Goal: Task Accomplishment & Management: Manage account settings

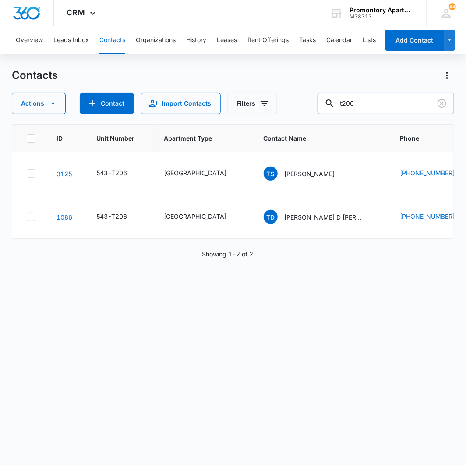
click at [380, 101] on input "t206" at bounding box center [386, 103] width 137 height 21
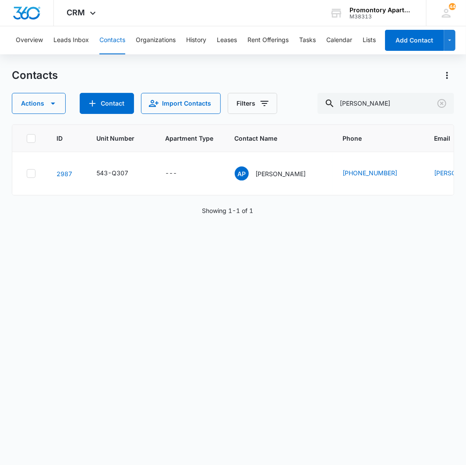
click at [423, 388] on div "ID Unit Number Apartment Type Contact Name Phone Email Last History Assigned To…" at bounding box center [233, 288] width 443 height 329
click at [396, 107] on input "paniagua" at bounding box center [386, 103] width 137 height 21
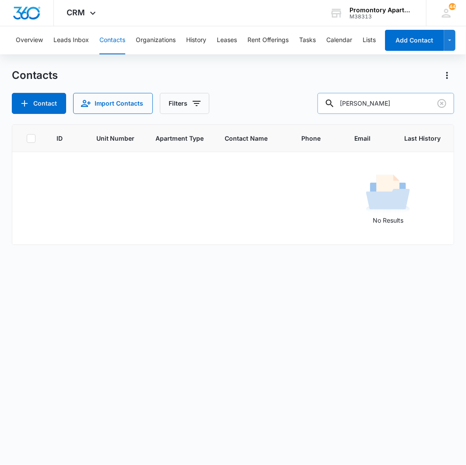
type input "paniagua"
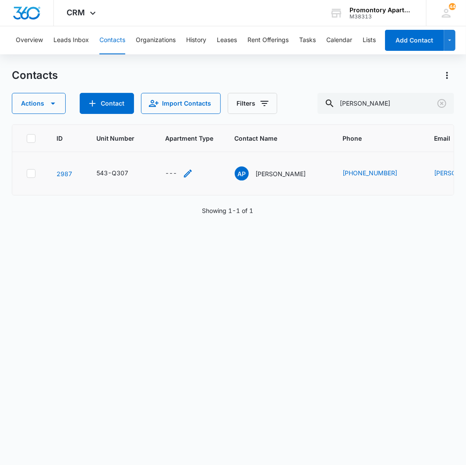
click at [171, 175] on div "---" at bounding box center [172, 173] width 12 height 11
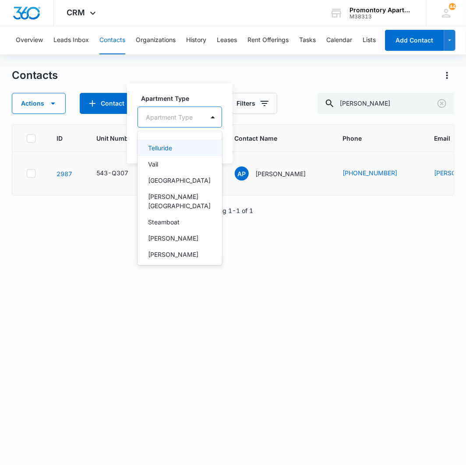
click at [181, 114] on div at bounding box center [169, 117] width 47 height 11
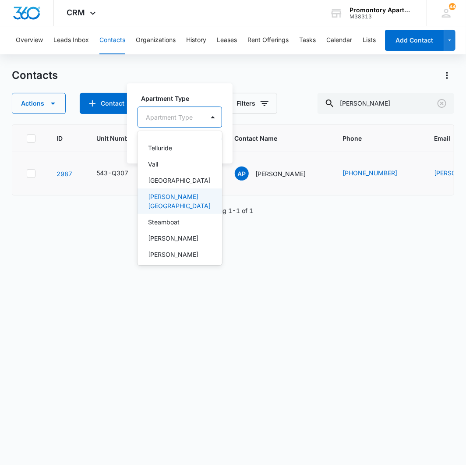
click at [161, 193] on p "[PERSON_NAME][GEOGRAPHIC_DATA]" at bounding box center [179, 201] width 62 height 18
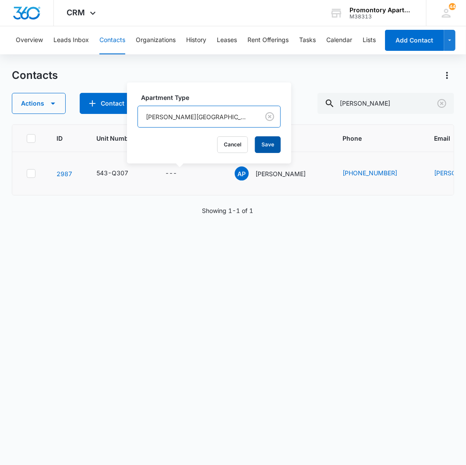
click at [255, 140] on button "Save" at bounding box center [268, 144] width 26 height 17
click at [62, 172] on link "2987" at bounding box center [65, 173] width 16 height 7
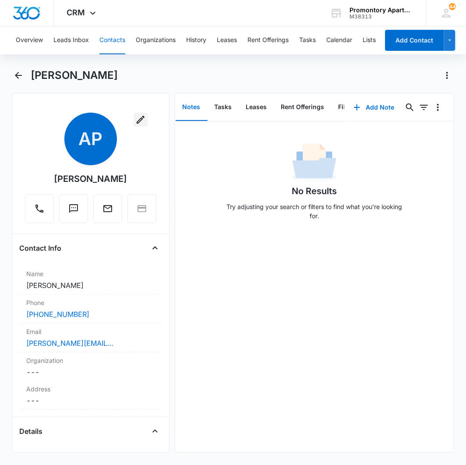
click at [137, 119] on icon "button" at bounding box center [141, 120] width 8 height 8
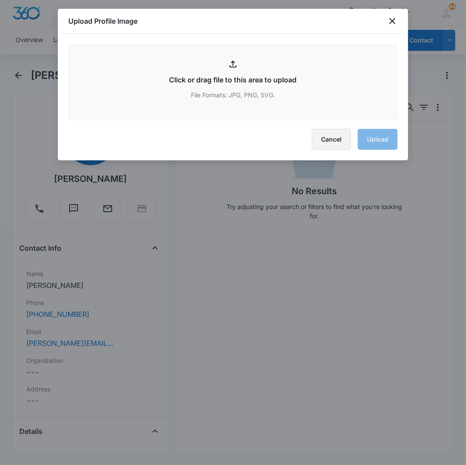
click at [328, 137] on button "Cancel" at bounding box center [331, 139] width 39 height 21
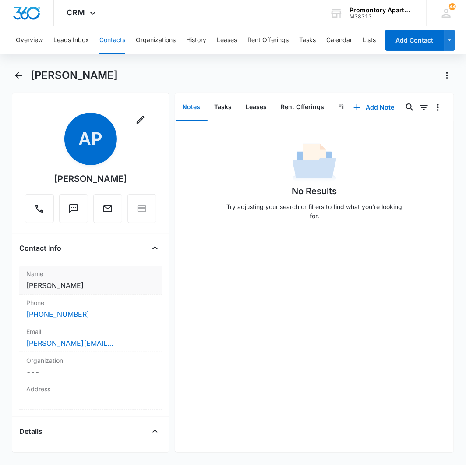
click at [85, 283] on dd "Cancel Save Changes Adriana Paniagua" at bounding box center [90, 285] width 129 height 11
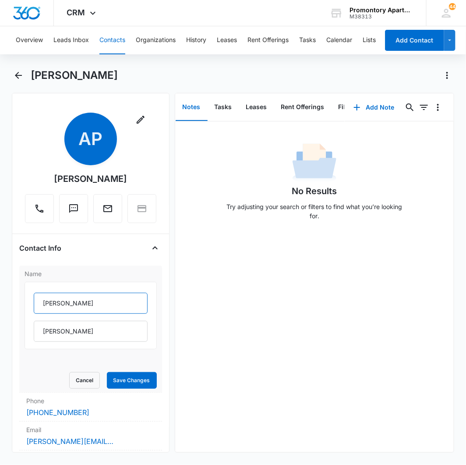
click at [84, 303] on input "Adriana" at bounding box center [91, 303] width 114 height 21
click at [77, 332] on input "Paniagua" at bounding box center [91, 331] width 114 height 21
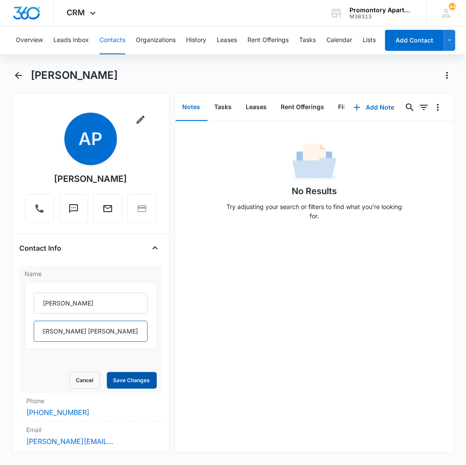
type input "Paniagua, Briayan A. Utajara, Rosa Maria Mishenko"
click at [128, 378] on button "Save Changes" at bounding box center [132, 380] width 50 height 17
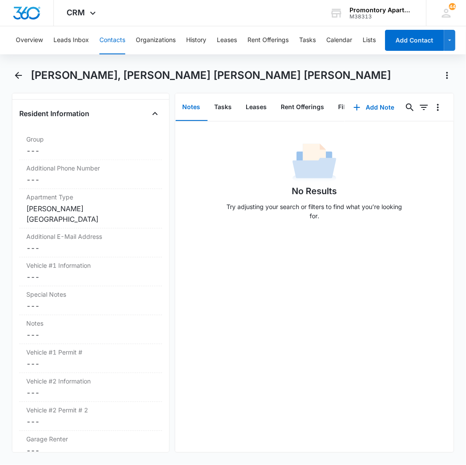
scroll to position [632, 0]
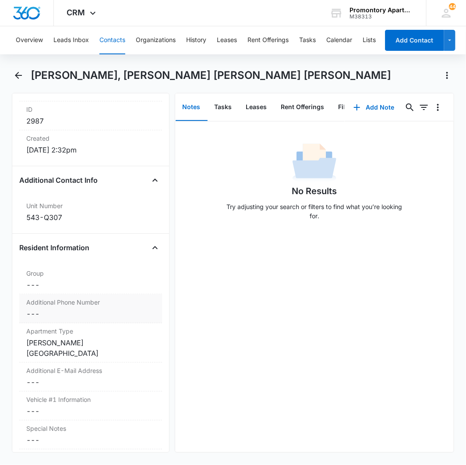
click at [35, 308] on dd "Cancel Save Changes ---" at bounding box center [90, 313] width 129 height 11
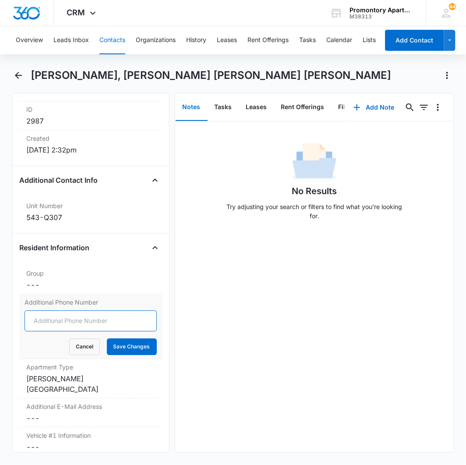
drag, startPoint x: 44, startPoint y: 286, endPoint x: 45, endPoint y: 295, distance: 9.7
click at [45, 310] on input "Additional Phone Number" at bounding box center [91, 320] width 132 height 21
type input "(970) 573-9730"
click at [107, 338] on button "Save Changes" at bounding box center [132, 346] width 50 height 17
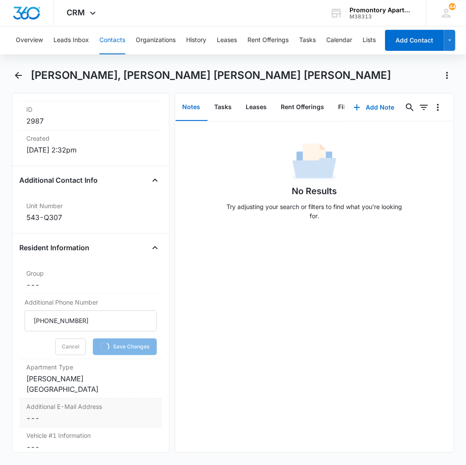
click at [34, 413] on dd "Cancel Save Changes ---" at bounding box center [90, 418] width 129 height 11
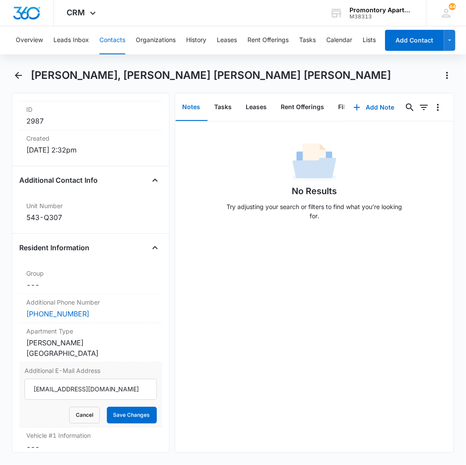
type input "utajarabriayan@gmail.com"
click at [107, 406] on button "Save Changes" at bounding box center [132, 414] width 50 height 17
click at [36, 442] on dd "Cancel Save Changes ---" at bounding box center [90, 447] width 129 height 11
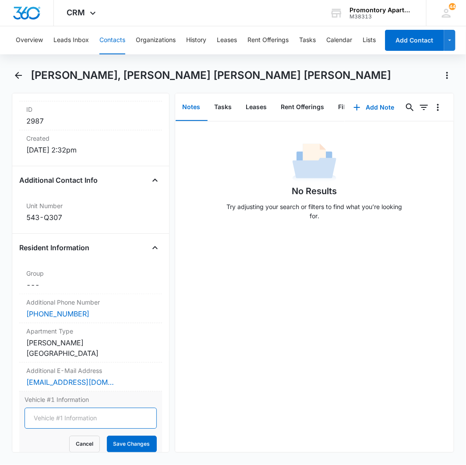
click at [67, 407] on input "Vehicle #1 Information" at bounding box center [91, 417] width 132 height 21
type input "2023 GMB Sierra 1500 White CNBP46"
click at [107, 435] on button "Save Changes" at bounding box center [132, 443] width 50 height 17
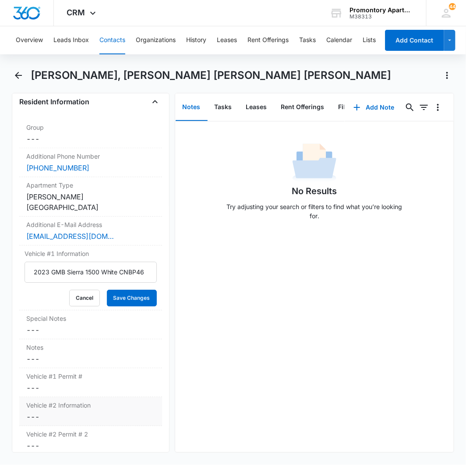
scroll to position [0, 0]
click at [30, 411] on dd "Cancel Save Changes ---" at bounding box center [90, 416] width 129 height 11
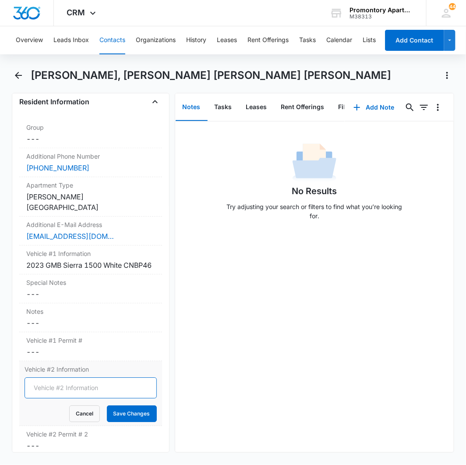
drag, startPoint x: 46, startPoint y: 362, endPoint x: 50, endPoint y: 355, distance: 8.0
click at [48, 377] on input "Vehicle #2 Information" at bounding box center [91, 387] width 132 height 21
type input "2016 GMC Arcadia SLT Red AVAE19"
click at [107, 405] on button "Save Changes" at bounding box center [132, 413] width 50 height 17
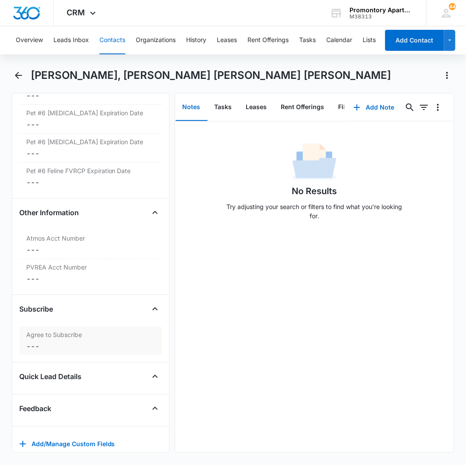
scroll to position [3159, 0]
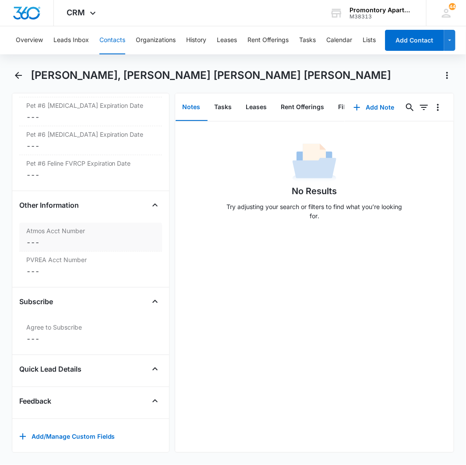
click at [35, 237] on dd "Cancel Save Changes ---" at bounding box center [90, 242] width 129 height 11
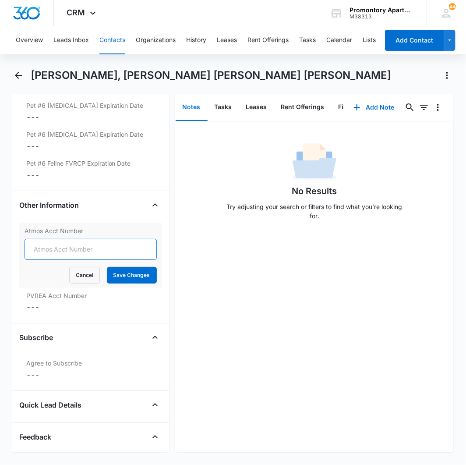
click at [38, 239] on input "Atmos Acct Number" at bounding box center [91, 249] width 132 height 21
type input "3073066202"
click at [107, 267] on button "Save Changes" at bounding box center [132, 275] width 50 height 17
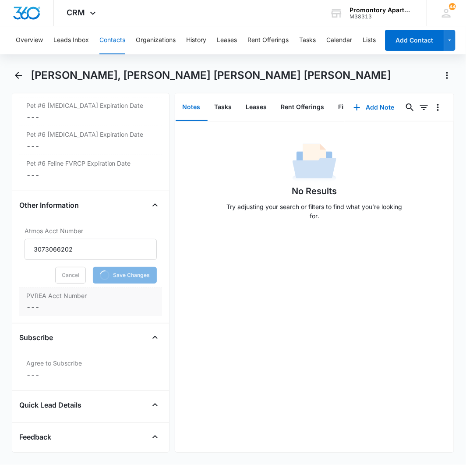
click at [29, 302] on dd "Cancel Save Changes ---" at bounding box center [90, 307] width 129 height 11
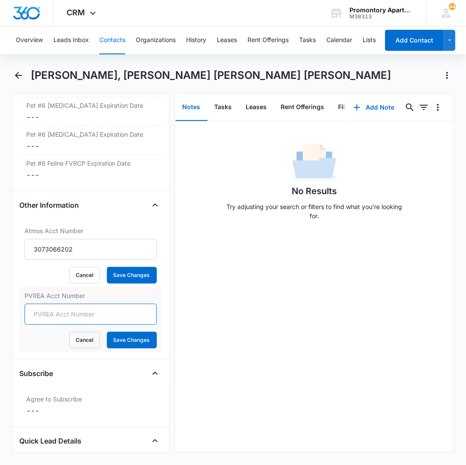
click at [50, 304] on form "Cancel Save Changes" at bounding box center [91, 326] width 132 height 45
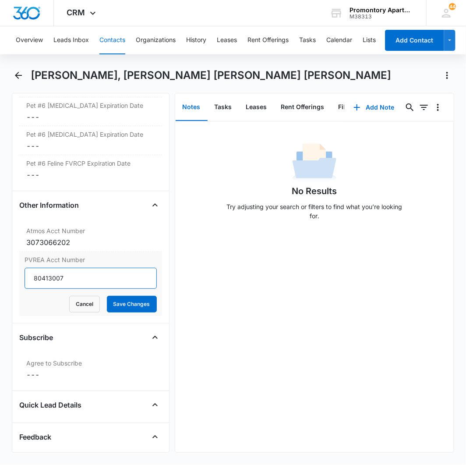
type input "80413007"
click at [107, 296] on button "Save Changes" at bounding box center [132, 304] width 50 height 17
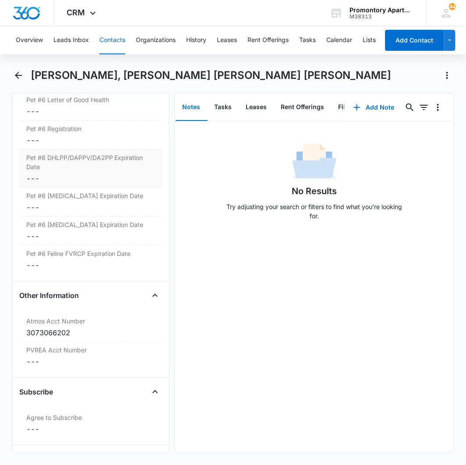
scroll to position [2916, 0]
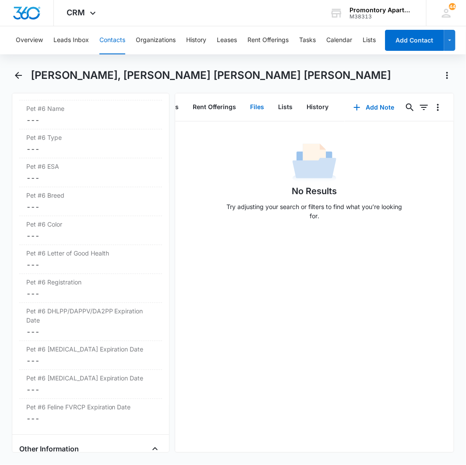
click at [253, 104] on button "Files" at bounding box center [258, 107] width 28 height 27
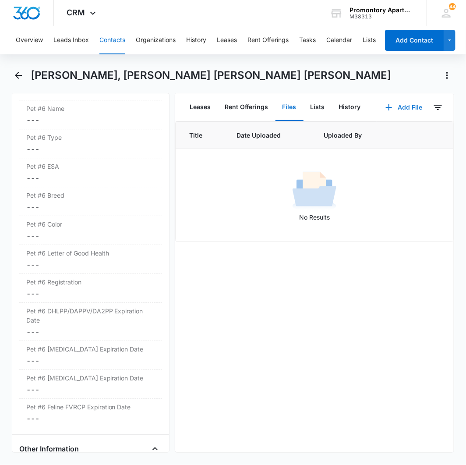
click at [393, 105] on button "Add File" at bounding box center [404, 107] width 54 height 21
click at [386, 133] on div "Upload Files" at bounding box center [392, 135] width 35 height 6
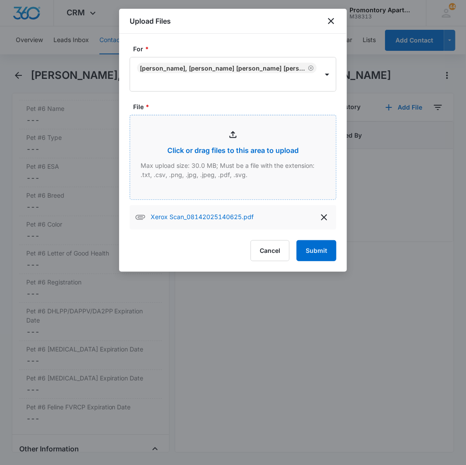
type input "C:\fakepath\Xerox Scan_08142025140655.pdf"
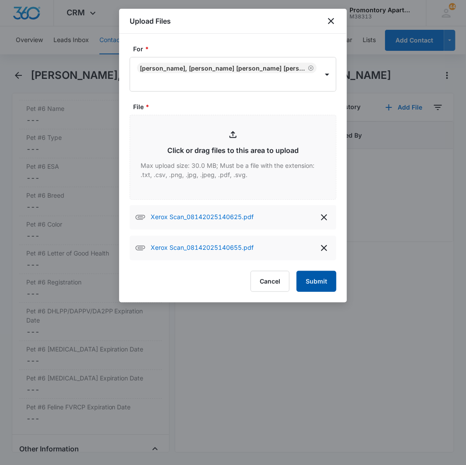
click at [318, 276] on button "Submit" at bounding box center [317, 281] width 40 height 21
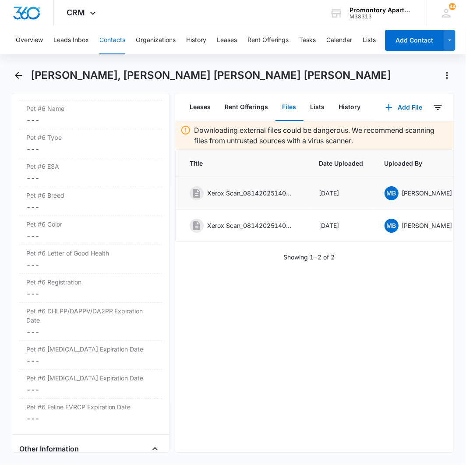
scroll to position [0, 75]
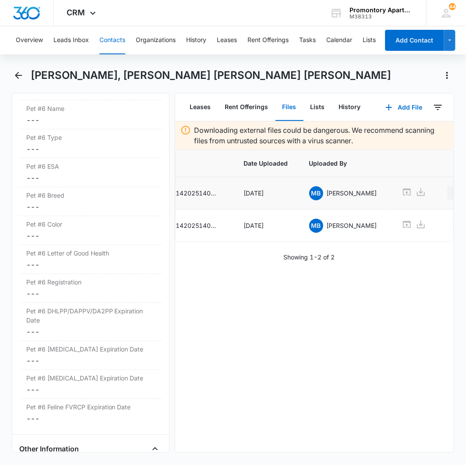
drag, startPoint x: 432, startPoint y: 190, endPoint x: 430, endPoint y: 197, distance: 7.8
click at [449, 190] on icon "Overflow Menu" at bounding box center [454, 192] width 11 height 11
click at [416, 213] on button "Edit" at bounding box center [419, 217] width 50 height 13
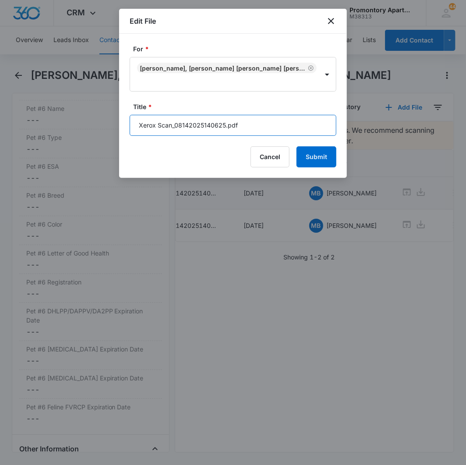
click at [235, 127] on input "Xerox Scan_08142025140625.pdf" at bounding box center [233, 125] width 207 height 21
type input "Q307 Lease"
click at [297, 146] on button "Submit" at bounding box center [317, 156] width 40 height 21
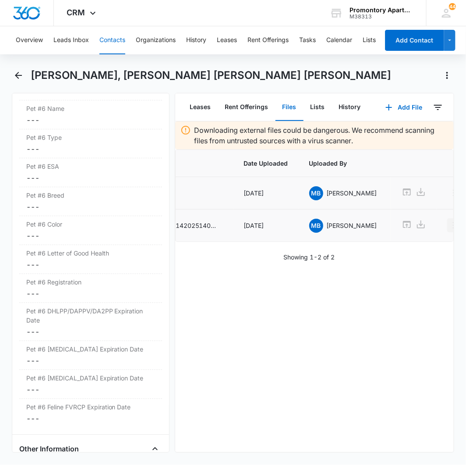
click at [449, 230] on icon "Overflow Menu" at bounding box center [454, 225] width 11 height 11
click at [420, 244] on div "Edit Delete" at bounding box center [419, 257] width 51 height 41
click at [449, 230] on icon "Overflow Menu" at bounding box center [454, 225] width 11 height 11
click at [407, 252] on div "Edit" at bounding box center [414, 250] width 18 height 6
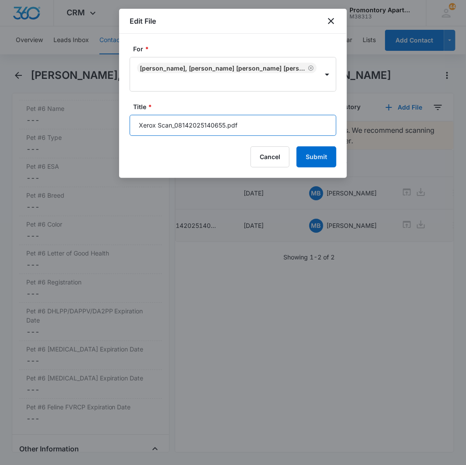
click at [255, 115] on input "Xerox Scan_08142025140655.pdf" at bounding box center [233, 125] width 207 height 21
type input "Q307 Addendums"
click at [297, 146] on button "Submit" at bounding box center [317, 156] width 40 height 21
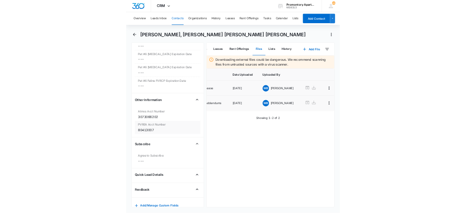
scroll to position [3159, 0]
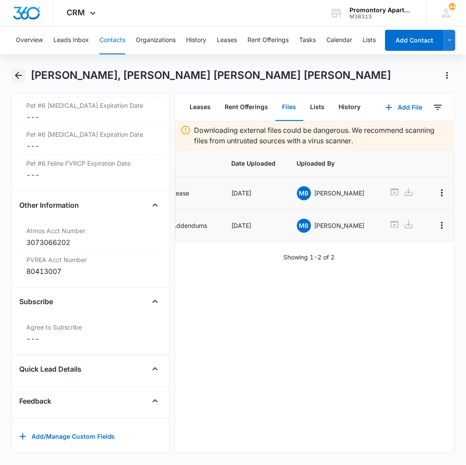
click at [15, 76] on icon "Back" at bounding box center [18, 75] width 7 height 7
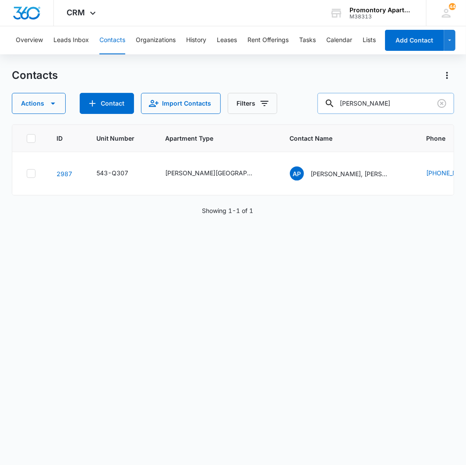
drag, startPoint x: 377, startPoint y: 110, endPoint x: 364, endPoint y: 110, distance: 12.3
click at [373, 110] on input "paniagua" at bounding box center [386, 103] width 137 height 21
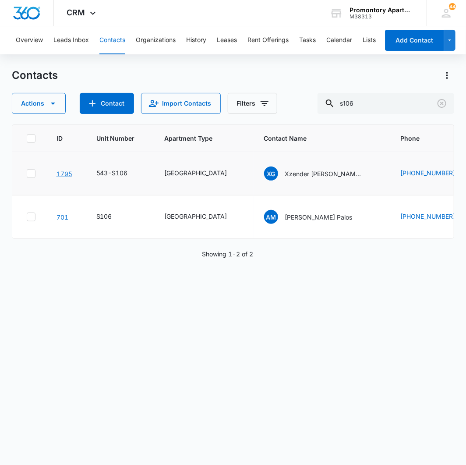
click at [66, 174] on link "1795" at bounding box center [65, 173] width 16 height 7
click at [395, 105] on input "s106" at bounding box center [386, 103] width 137 height 21
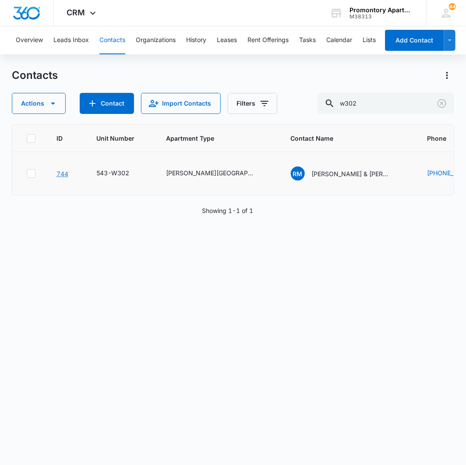
click at [62, 173] on link "744" at bounding box center [63, 173] width 12 height 7
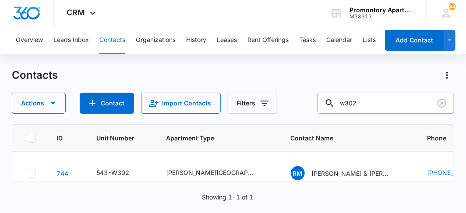
drag, startPoint x: 384, startPoint y: 102, endPoint x: 387, endPoint y: 95, distance: 7.1
click at [386, 98] on input "w302" at bounding box center [386, 103] width 137 height 21
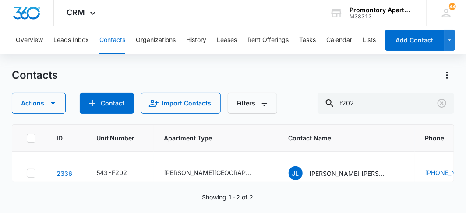
click at [263, 77] on div "Contacts" at bounding box center [233, 75] width 443 height 14
click at [64, 171] on link "2336" at bounding box center [65, 173] width 16 height 7
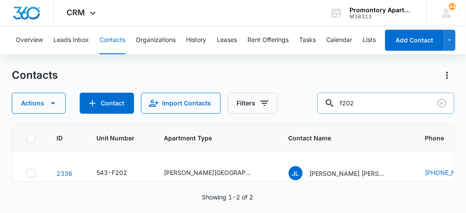
click at [371, 107] on input "f202" at bounding box center [386, 103] width 137 height 21
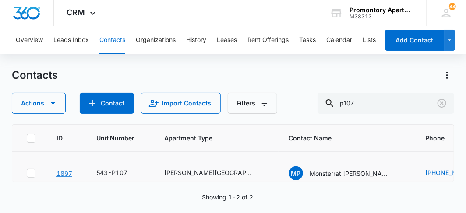
click at [62, 170] on link "1897" at bounding box center [65, 173] width 16 height 7
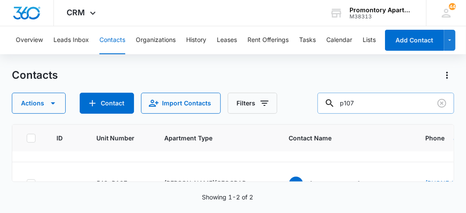
scroll to position [49, 0]
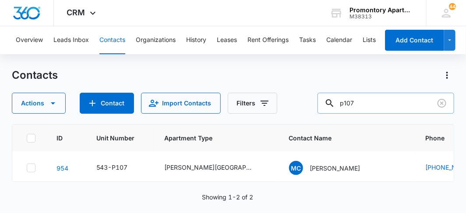
click at [419, 104] on input "p107" at bounding box center [386, 103] width 137 height 21
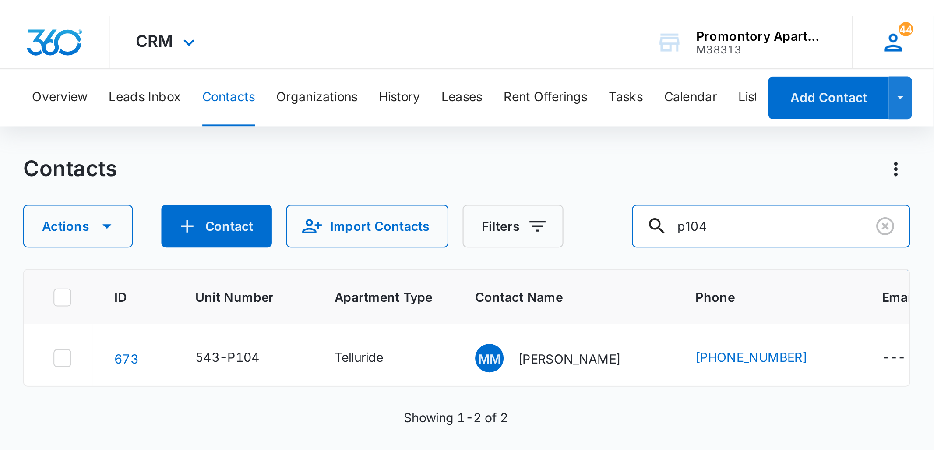
scroll to position [0, 0]
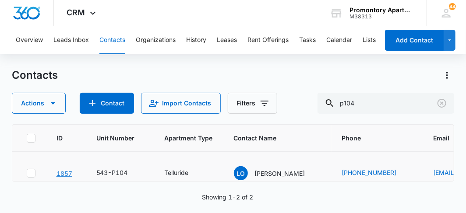
click at [63, 172] on link "1857" at bounding box center [65, 173] width 16 height 7
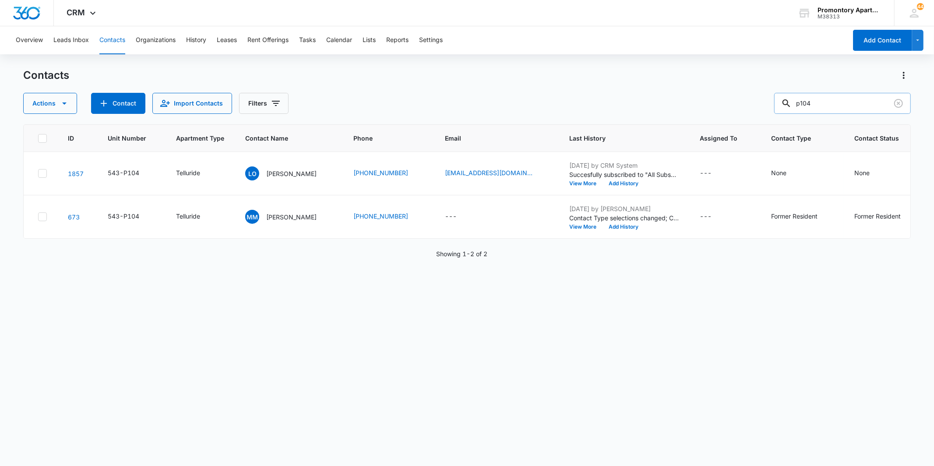
click at [466, 98] on input "p104" at bounding box center [842, 103] width 137 height 21
type input "[PERSON_NAME]"
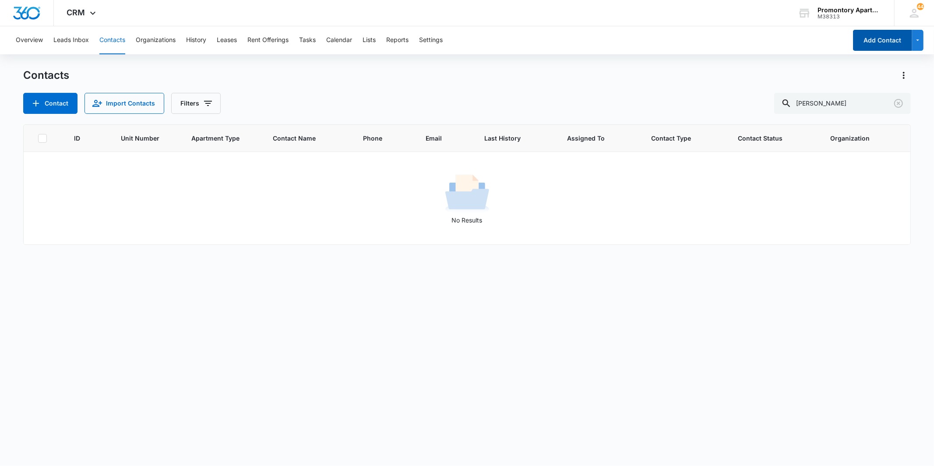
click at [466, 37] on button "Add Contact" at bounding box center [882, 40] width 59 height 21
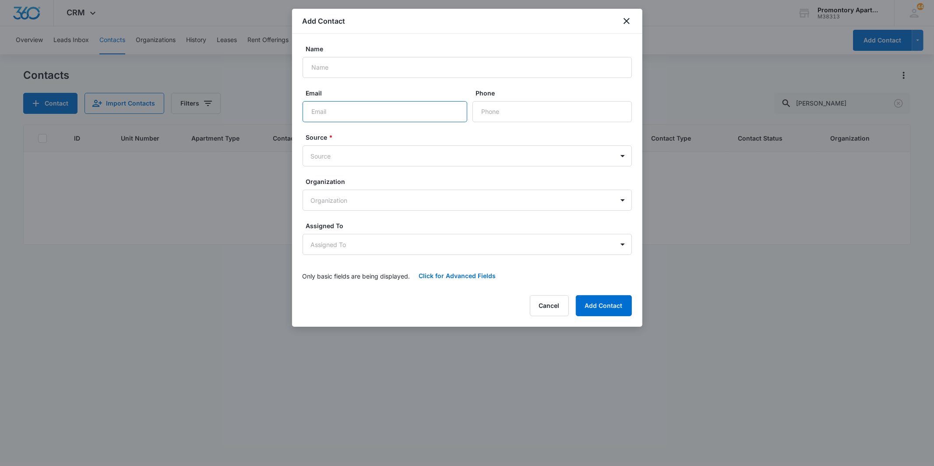
click at [449, 103] on input "Email" at bounding box center [385, 111] width 165 height 21
click at [456, 73] on input "Name" at bounding box center [467, 67] width 329 height 21
type input "[PERSON_NAME]"
type input "[EMAIL_ADDRESS][DOMAIN_NAME]"
type input "[PHONE_NUMBER]"
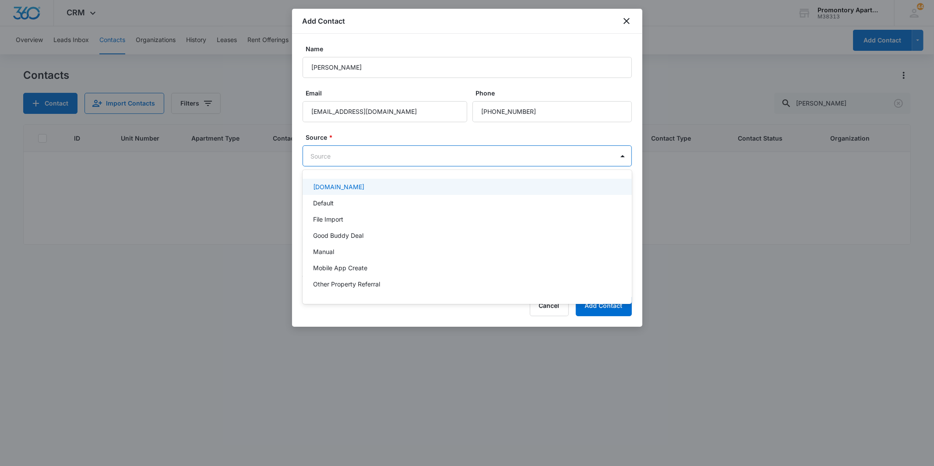
click at [453, 151] on body "CRM Apps Reputation Websites Forms CRM Email Social Content Intelligence Files …" at bounding box center [467, 233] width 934 height 466
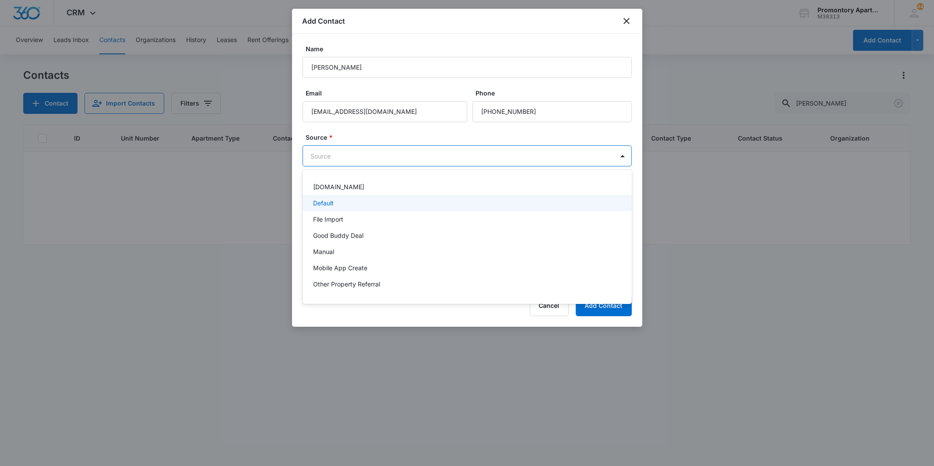
click at [403, 207] on div "Default" at bounding box center [466, 202] width 307 height 9
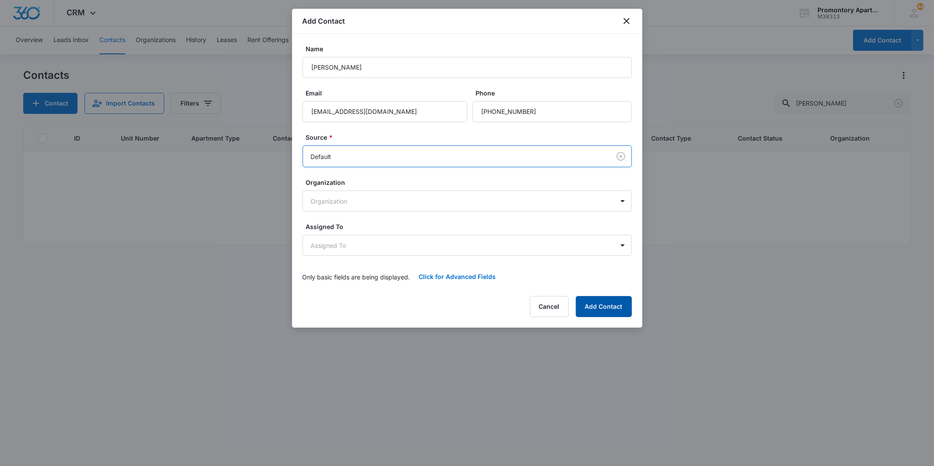
click at [466, 303] on button "Add Contact" at bounding box center [604, 306] width 56 height 21
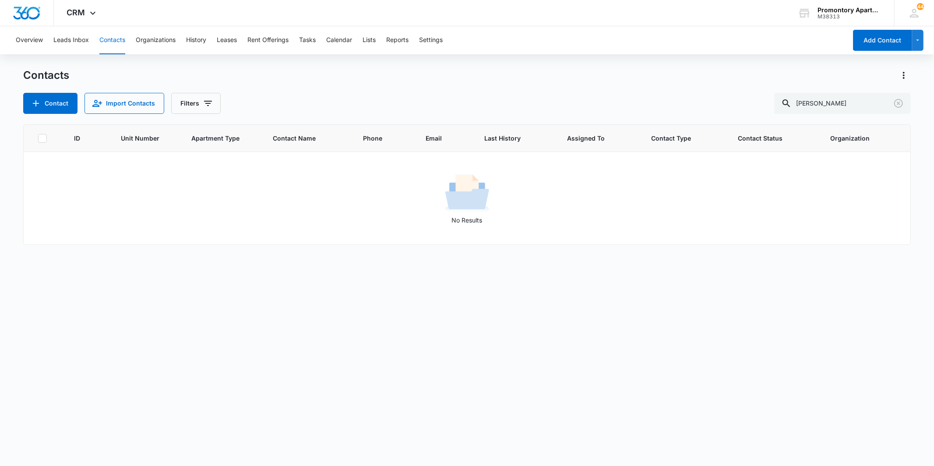
click at [445, 253] on div "ID Unit Number Apartment Type Contact Name Phone Email Last History Assigned To…" at bounding box center [466, 289] width 887 height 330
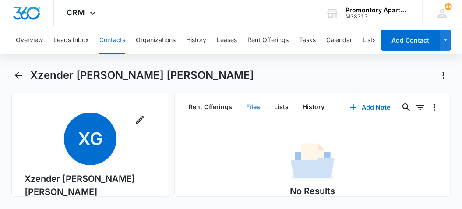
click at [255, 102] on button "Files" at bounding box center [253, 107] width 28 height 27
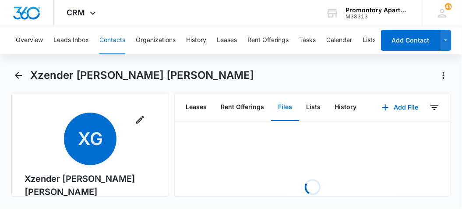
scroll to position [0, 64]
click at [383, 106] on icon "button" at bounding box center [385, 107] width 11 height 11
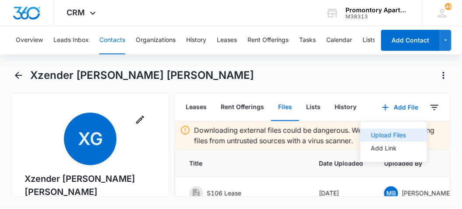
click at [381, 135] on div "Upload Files" at bounding box center [388, 135] width 35 height 6
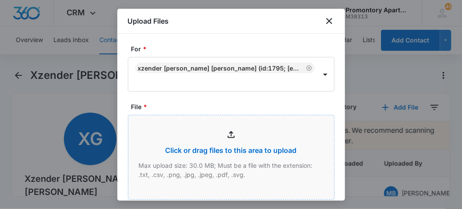
type input "C:\fakepath\Xerox Scan_08142025142040.pdf"
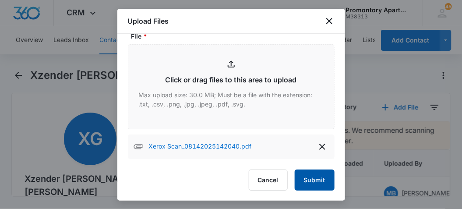
click at [305, 180] on button "Submit" at bounding box center [315, 180] width 40 height 21
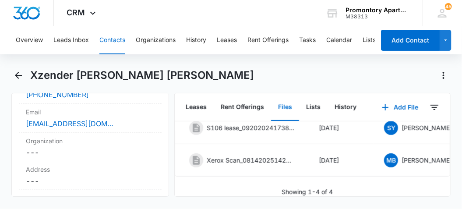
scroll to position [0, 99]
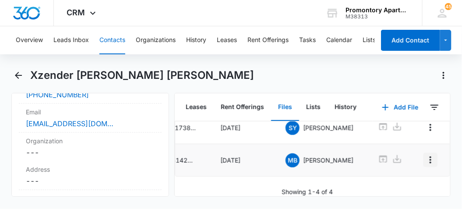
click at [425, 155] on icon "Overflow Menu" at bounding box center [430, 160] width 11 height 11
click at [398, 171] on div "Edit" at bounding box center [398, 169] width 18 height 6
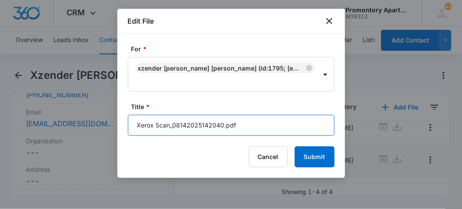
click at [273, 127] on input "Xerox Scan_08142025142040.pdf" at bounding box center [231, 125] width 207 height 21
type input "S106 Lease Renewal"
click at [295, 146] on button "Submit" at bounding box center [315, 156] width 40 height 21
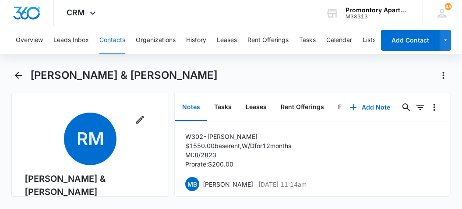
scroll to position [0, 95]
click at [233, 101] on button "Rent Offerings" at bounding box center [210, 107] width 57 height 27
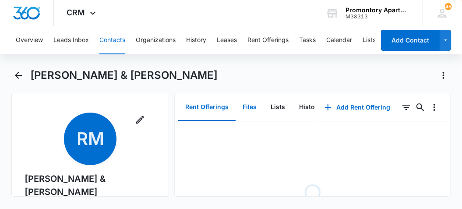
click at [244, 101] on button "Files" at bounding box center [250, 107] width 28 height 27
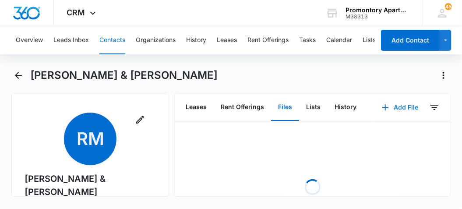
click at [390, 106] on button "Add File" at bounding box center [400, 107] width 54 height 21
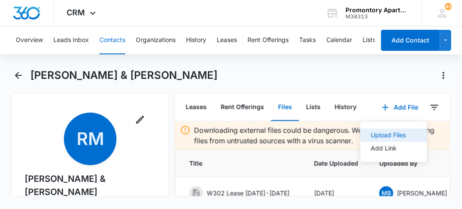
click at [382, 134] on div "Upload Files" at bounding box center [388, 135] width 35 height 6
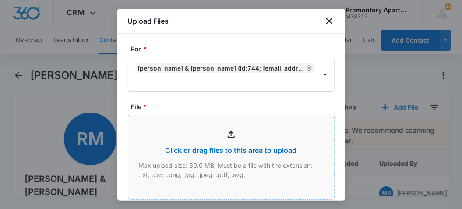
type input "C:\fakepath\Xerox Scan_08142025142121.pdf"
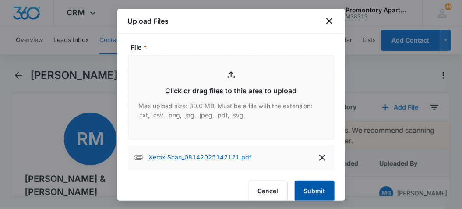
scroll to position [71, 0]
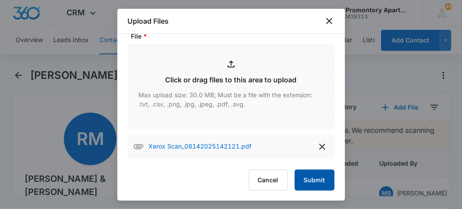
click at [298, 177] on button "Submit" at bounding box center [315, 180] width 40 height 21
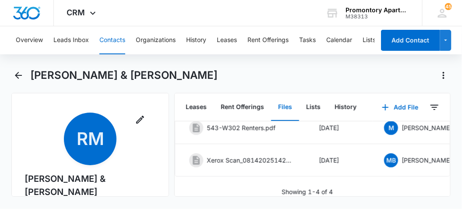
scroll to position [0, 97]
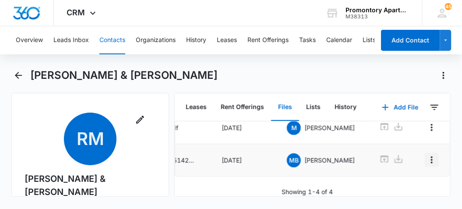
click at [427, 155] on icon "Overflow Menu" at bounding box center [432, 160] width 11 height 11
click at [405, 167] on div "Edit" at bounding box center [398, 169] width 18 height 6
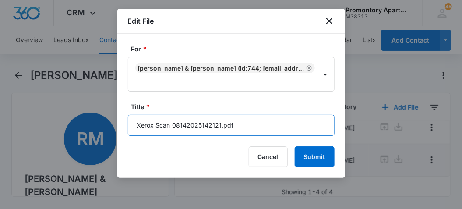
click at [246, 121] on input "Xerox Scan_08142025142121.pdf" at bounding box center [231, 125] width 207 height 21
type input "W302 Lease Renewal"
click at [295, 146] on button "Submit" at bounding box center [315, 156] width 40 height 21
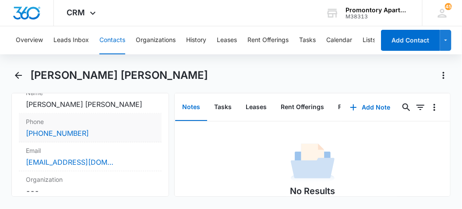
scroll to position [194, 0]
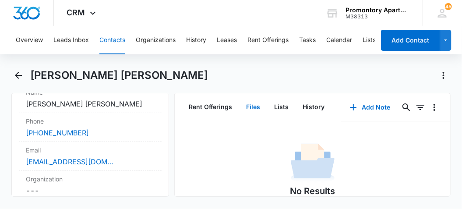
click at [251, 105] on button "Files" at bounding box center [253, 107] width 28 height 27
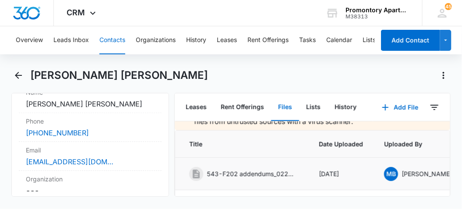
scroll to position [49, 0]
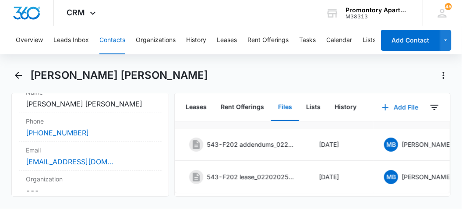
click at [392, 101] on button "Add File" at bounding box center [400, 107] width 54 height 21
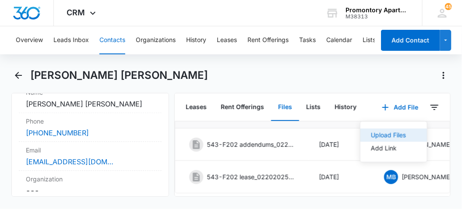
click at [375, 136] on div "Upload Files" at bounding box center [388, 135] width 35 height 6
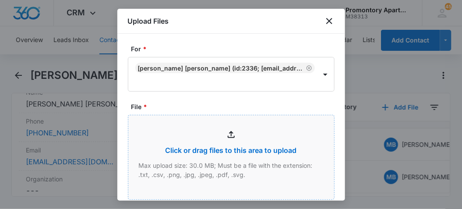
type input "C:\fakepath\Xerox Scan_08142025142210.pdf"
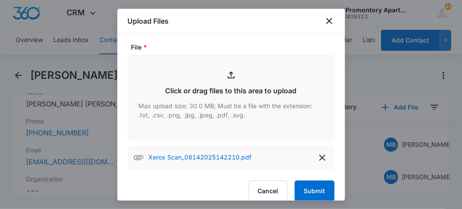
scroll to position [71, 0]
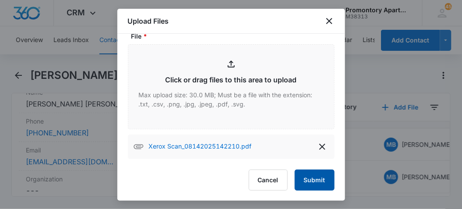
click at [296, 177] on button "Submit" at bounding box center [315, 180] width 40 height 21
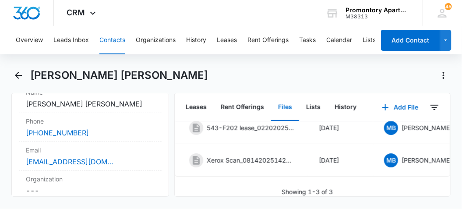
scroll to position [0, 91]
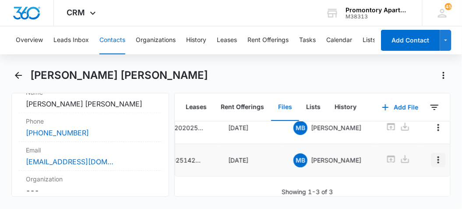
click at [433, 155] on icon "Overflow Menu" at bounding box center [438, 160] width 11 height 11
click at [399, 166] on div "Edit" at bounding box center [398, 169] width 18 height 6
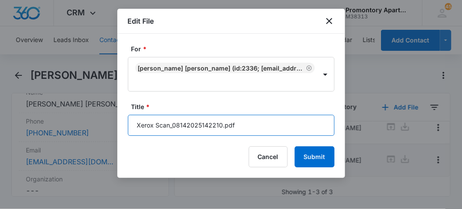
click at [248, 128] on input "Xerox Scan_08142025142210.pdf" at bounding box center [231, 125] width 207 height 21
type input "F202 Lease Renewal"
click at [295, 146] on button "Submit" at bounding box center [315, 156] width 40 height 21
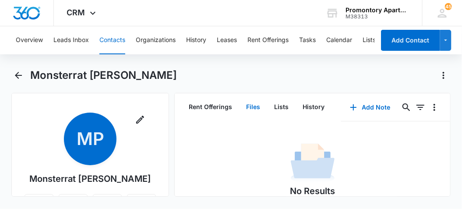
click at [254, 100] on button "Files" at bounding box center [253, 107] width 28 height 27
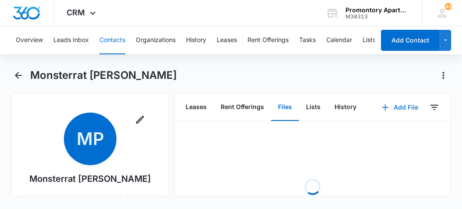
click at [387, 103] on button "Add File" at bounding box center [400, 107] width 54 height 21
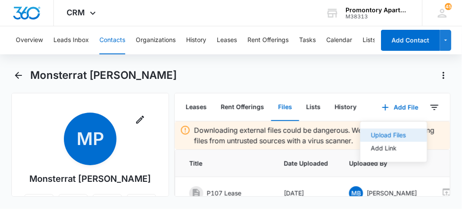
click at [371, 135] on div "Upload Files" at bounding box center [388, 135] width 35 height 6
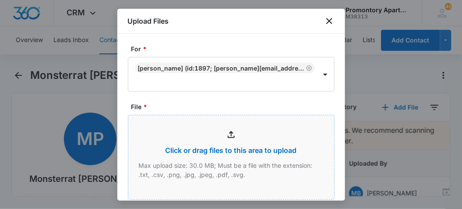
type input "C:\fakepath\Xerox Scan_08142025142239.pdf"
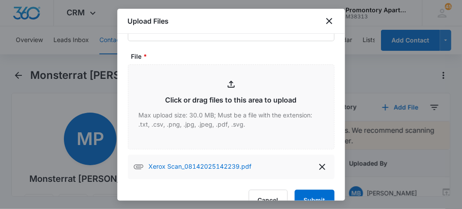
scroll to position [71, 0]
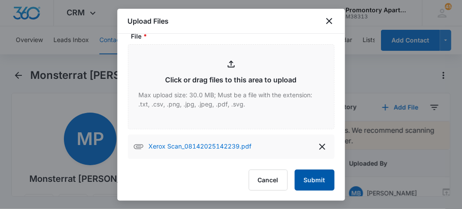
click at [311, 184] on button "Submit" at bounding box center [315, 180] width 40 height 21
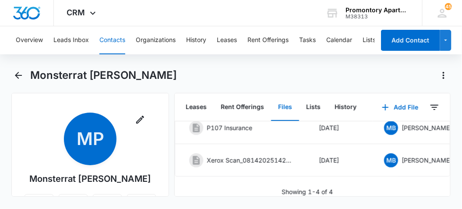
scroll to position [0, 91]
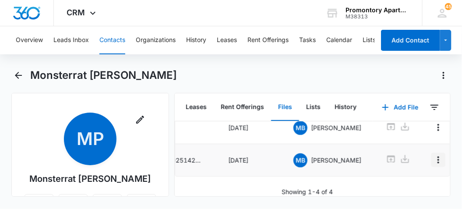
click at [433, 155] on icon "Overflow Menu" at bounding box center [438, 160] width 11 height 11
click at [406, 167] on div "Edit" at bounding box center [398, 169] width 18 height 6
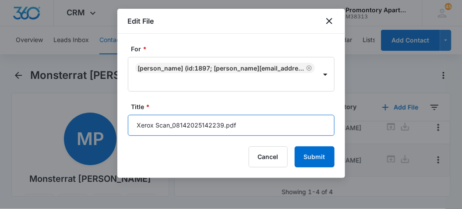
click at [204, 130] on input "Xerox Scan_08142025142239.pdf" at bounding box center [231, 125] width 207 height 21
type input "P107 Lease Renewal"
click at [295, 146] on button "Submit" at bounding box center [315, 156] width 40 height 21
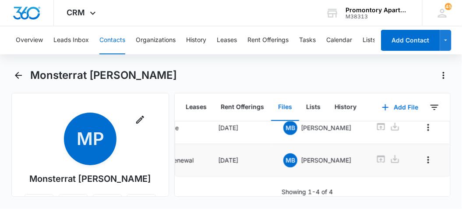
scroll to position [0, 64]
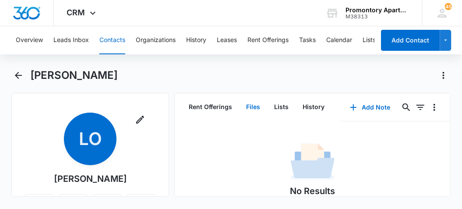
click at [258, 102] on button "Files" at bounding box center [253, 107] width 28 height 27
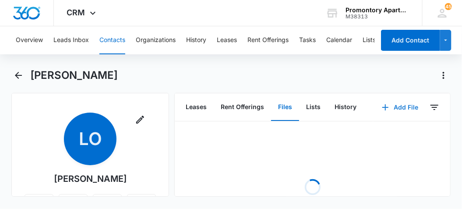
click at [389, 109] on button "Add File" at bounding box center [400, 107] width 54 height 21
click at [374, 130] on button "Upload Files" at bounding box center [393, 134] width 67 height 13
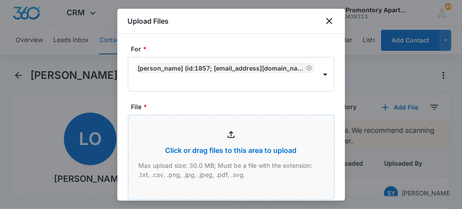
type input "C:\fakepath\Xerox Scan_08142025142317.pdf"
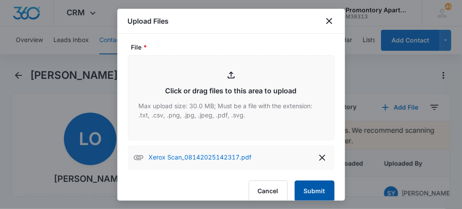
scroll to position [71, 0]
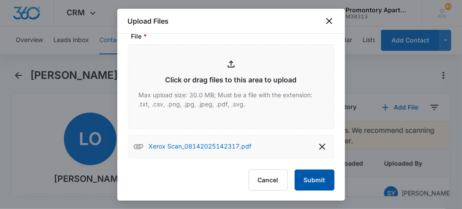
click at [302, 180] on button "Submit" at bounding box center [315, 180] width 40 height 21
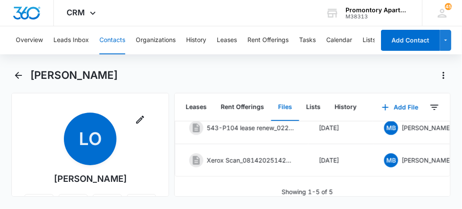
scroll to position [0, 99]
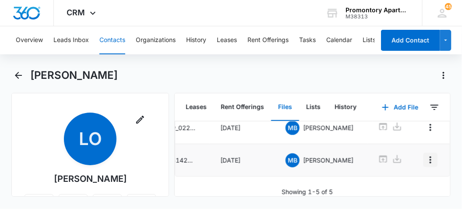
click at [425, 155] on icon "Overflow Menu" at bounding box center [430, 160] width 11 height 11
click at [401, 169] on div "Edit" at bounding box center [398, 169] width 18 height 6
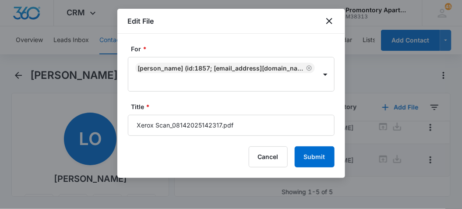
click at [265, 113] on div "Title * Xerox Scan_08142025142317.pdf" at bounding box center [231, 119] width 207 height 34
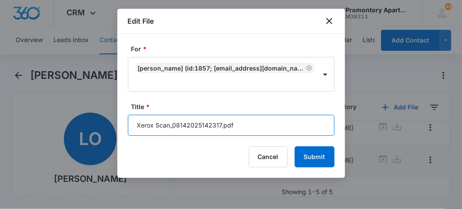
click at [259, 120] on input "Xerox Scan_08142025142317.pdf" at bounding box center [231, 125] width 207 height 21
type input "P104 Lease Renewal"
click at [295, 146] on button "Submit" at bounding box center [315, 156] width 40 height 21
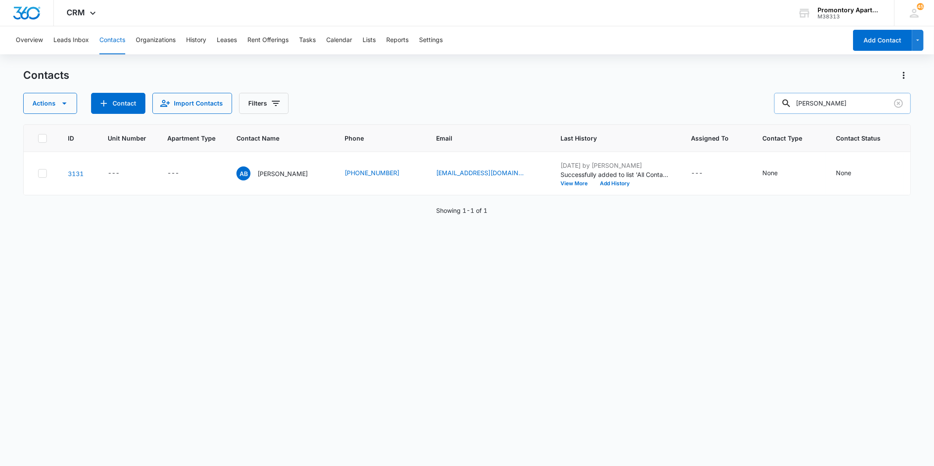
click at [848, 99] on input "[PERSON_NAME]" at bounding box center [842, 103] width 137 height 21
type input "[PERSON_NAME]"
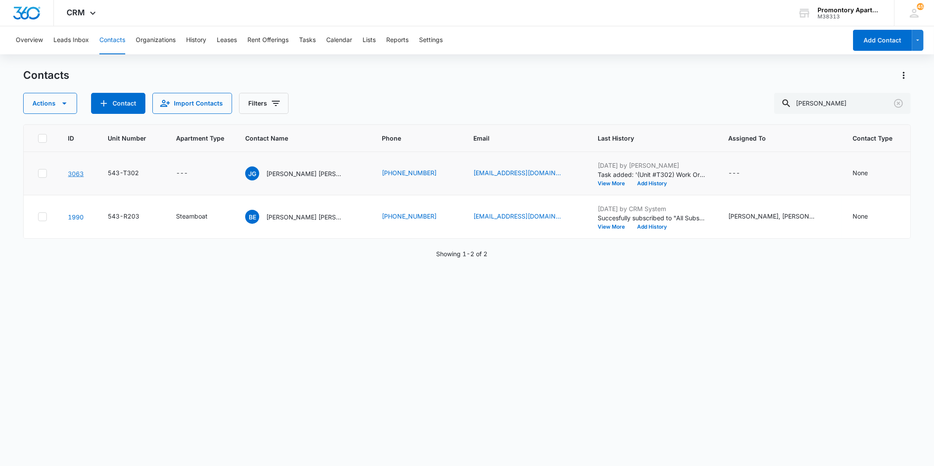
click at [75, 172] on link "3063" at bounding box center [76, 173] width 16 height 7
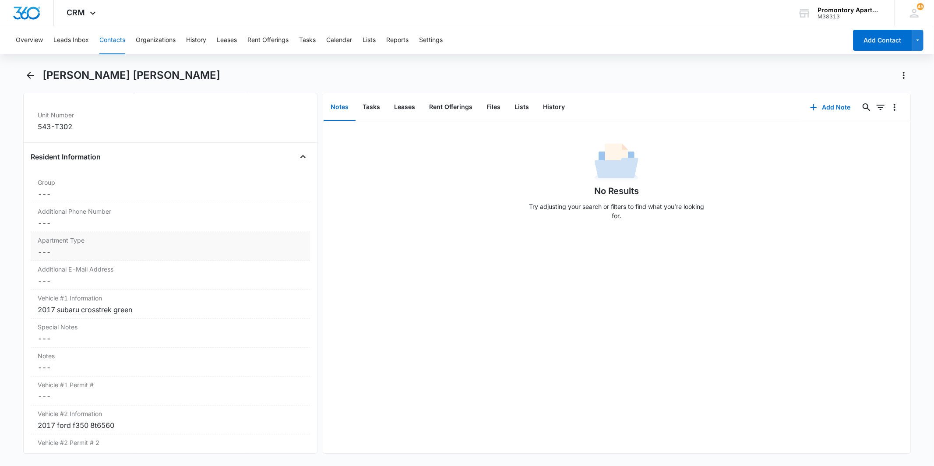
scroll to position [518, 0]
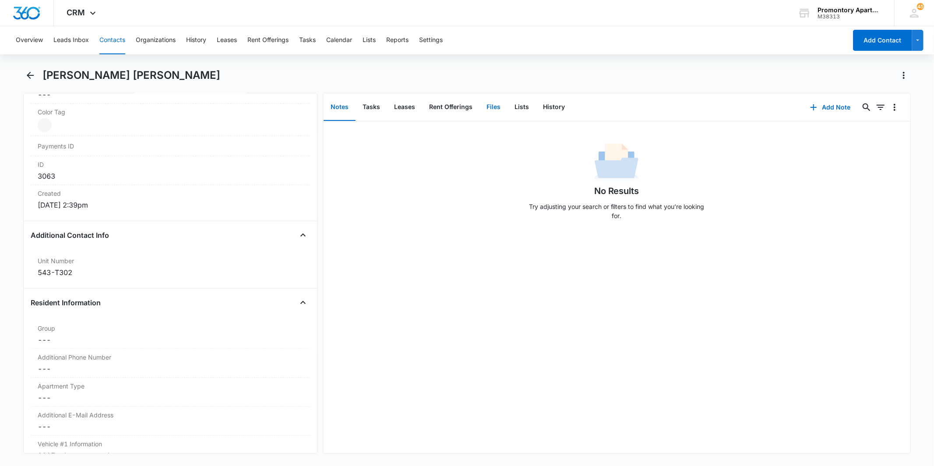
click at [487, 107] on button "Files" at bounding box center [494, 107] width 28 height 27
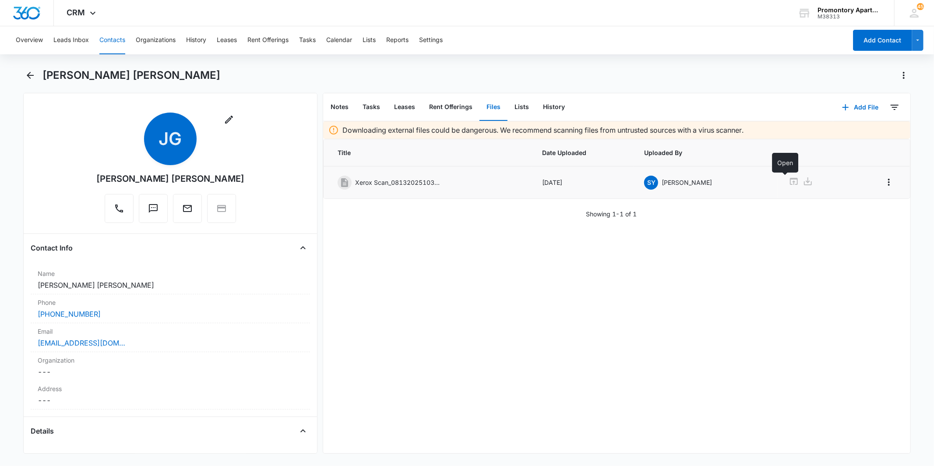
click at [789, 184] on icon at bounding box center [794, 181] width 11 height 11
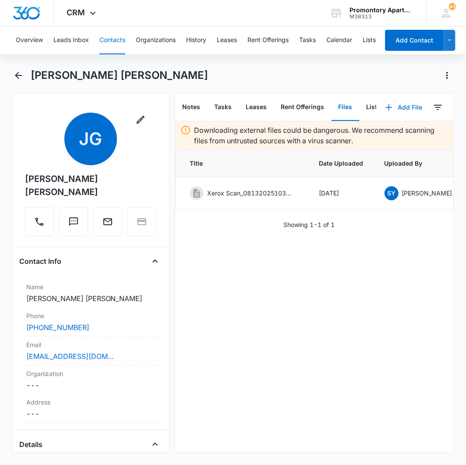
click at [390, 104] on button "Add File" at bounding box center [404, 107] width 54 height 21
click at [371, 140] on button "Upload Files" at bounding box center [397, 134] width 67 height 13
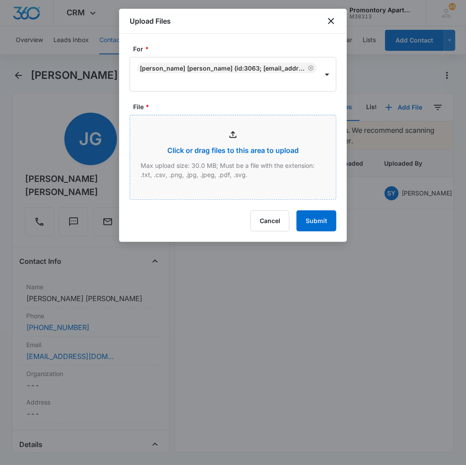
type input "C:\fakepath\Xerox Scan_08142025144710.pdf"
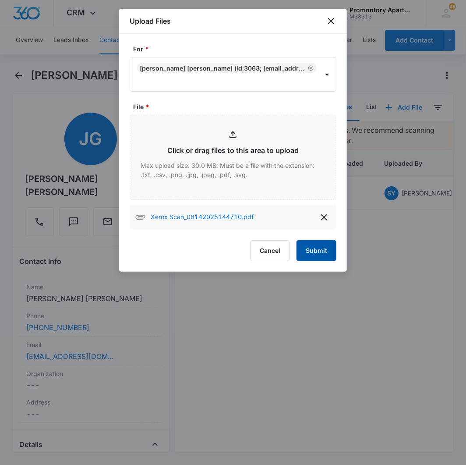
click at [313, 251] on button "Submit" at bounding box center [317, 250] width 40 height 21
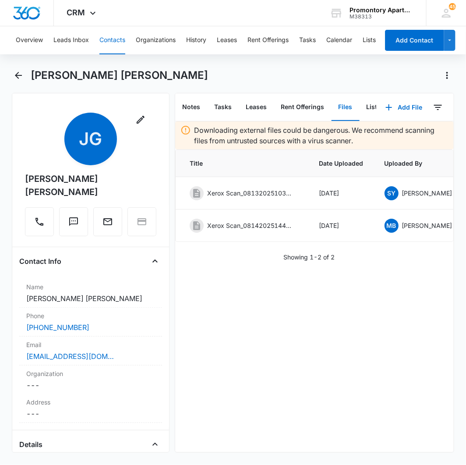
scroll to position [0, 95]
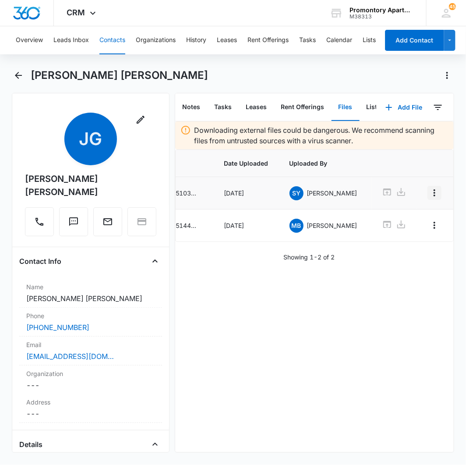
click at [429, 194] on icon "Overflow Menu" at bounding box center [434, 192] width 11 height 11
click at [406, 222] on button "Edit" at bounding box center [406, 217] width 50 height 13
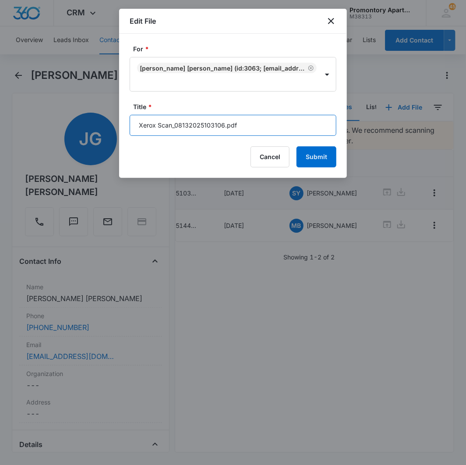
click at [231, 133] on input "Xerox Scan_08132025103106.pdf" at bounding box center [233, 125] width 207 height 21
type input "t"
type input "T302 Lease"
click at [297, 146] on button "Submit" at bounding box center [317, 156] width 40 height 21
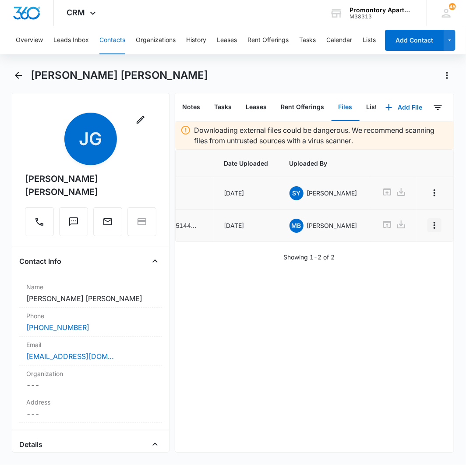
click at [429, 229] on icon "Overflow Menu" at bounding box center [434, 225] width 11 height 11
click at [429, 226] on icon "Overflow Menu" at bounding box center [434, 225] width 11 height 11
click at [404, 251] on div "Edit" at bounding box center [401, 250] width 18 height 6
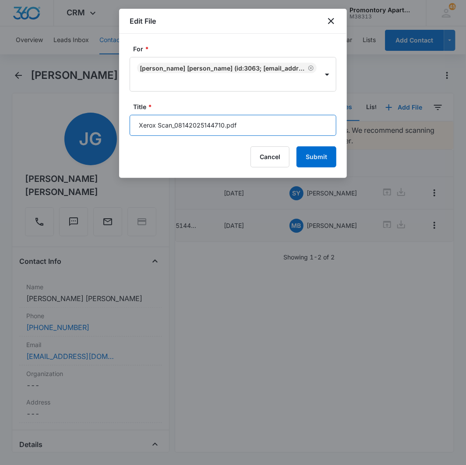
click at [268, 125] on input "Xerox Scan_08142025144710.pdf" at bounding box center [233, 125] width 207 height 21
type input "T302 Addendums"
click at [297, 146] on button "Submit" at bounding box center [317, 156] width 40 height 21
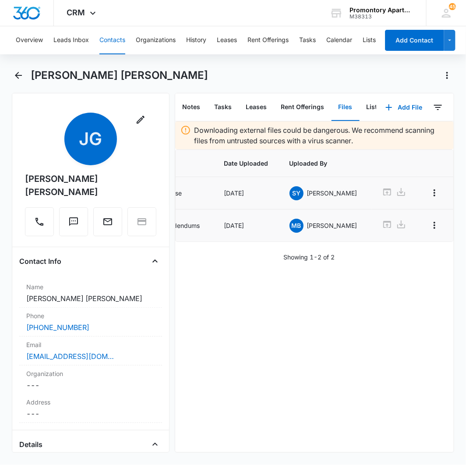
scroll to position [0, 0]
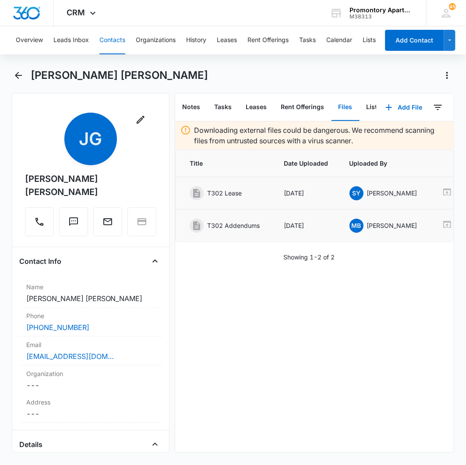
drag, startPoint x: 283, startPoint y: 386, endPoint x: 269, endPoint y: 367, distance: 24.1
click at [283, 383] on div "Downloading external files could be dangerous. We recommend scanning files from…" at bounding box center [314, 286] width 279 height 331
